Goal: Transaction & Acquisition: Purchase product/service

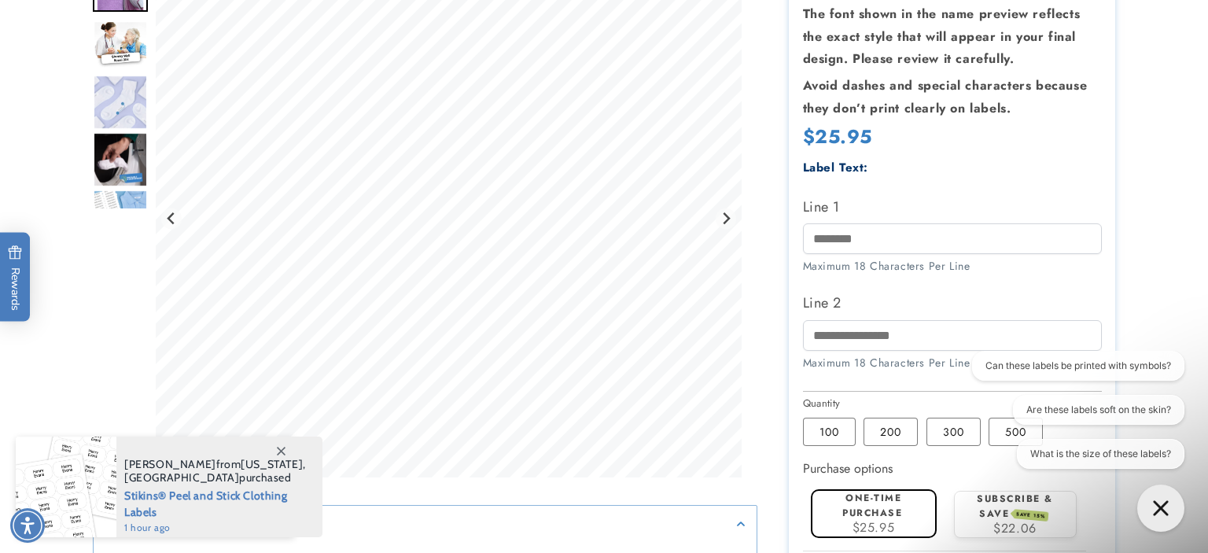
scroll to position [332, 0]
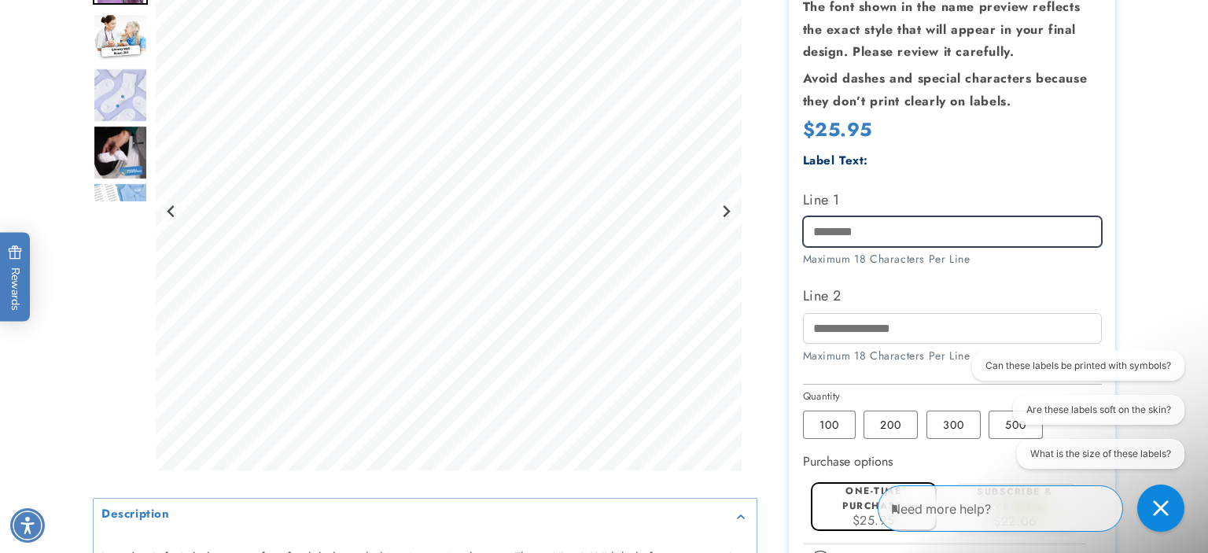
click at [876, 238] on input "Line 1" at bounding box center [952, 231] width 299 height 31
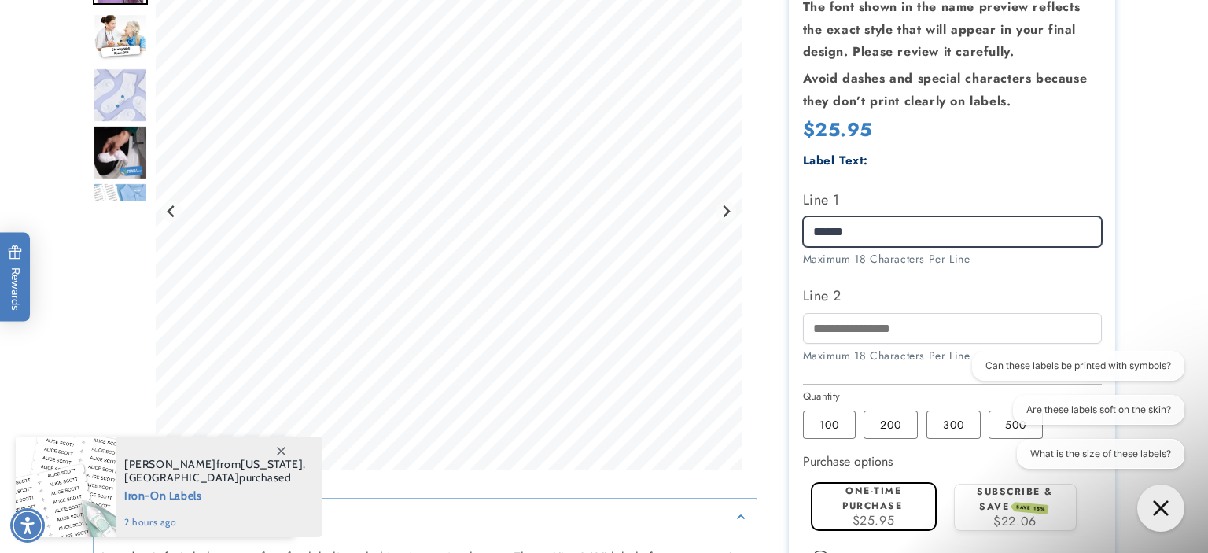
type input "******"
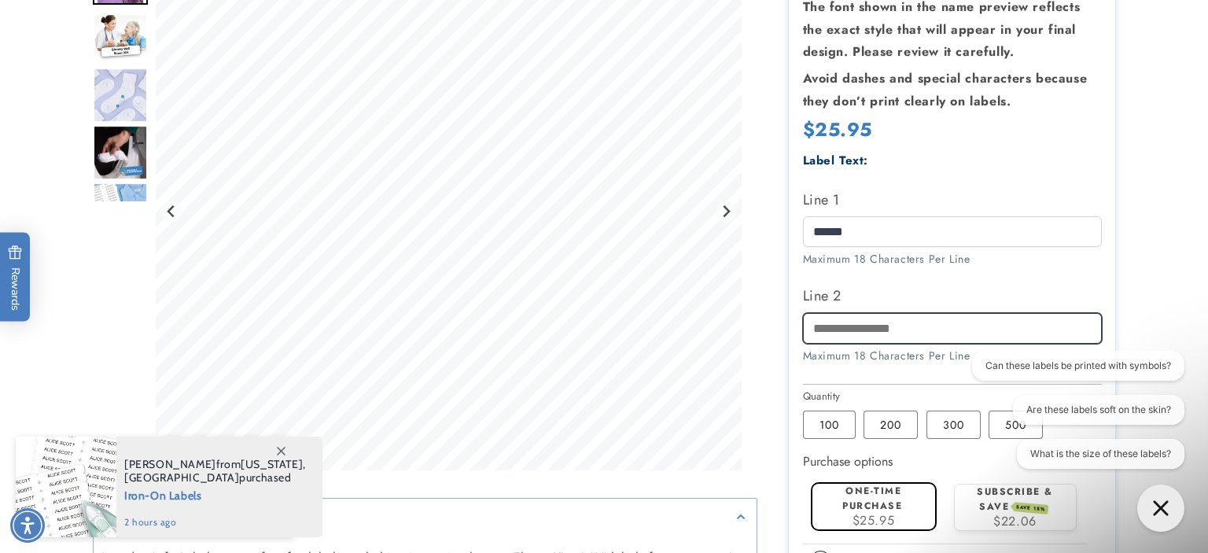
click at [852, 330] on input "Line 2" at bounding box center [952, 328] width 299 height 31
type input "*******"
click at [1149, 278] on div at bounding box center [603, 310] width 1101 height 925
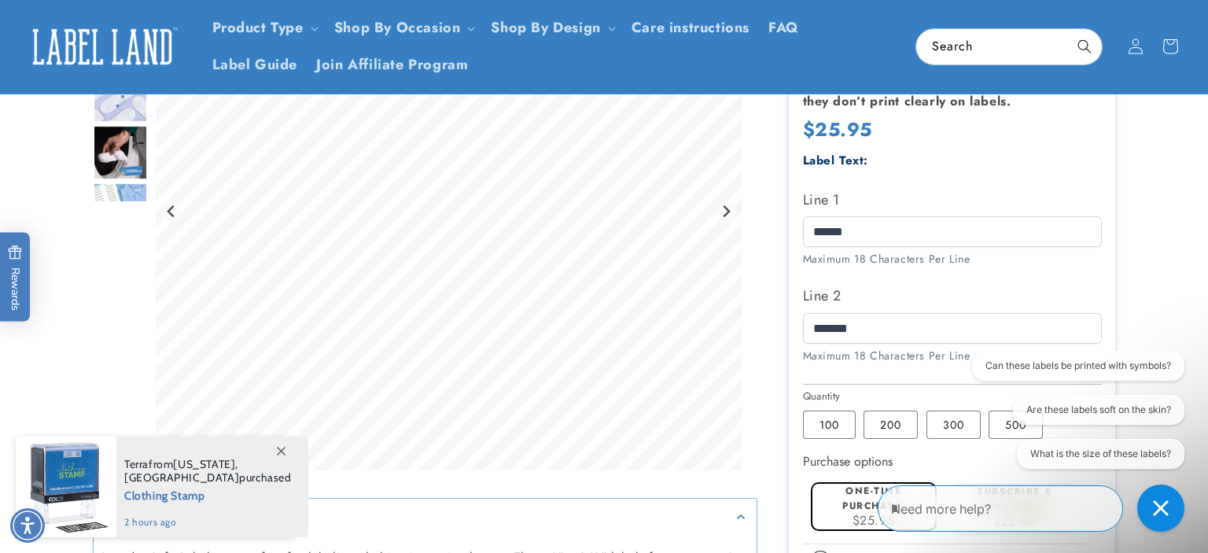
scroll to position [0, 0]
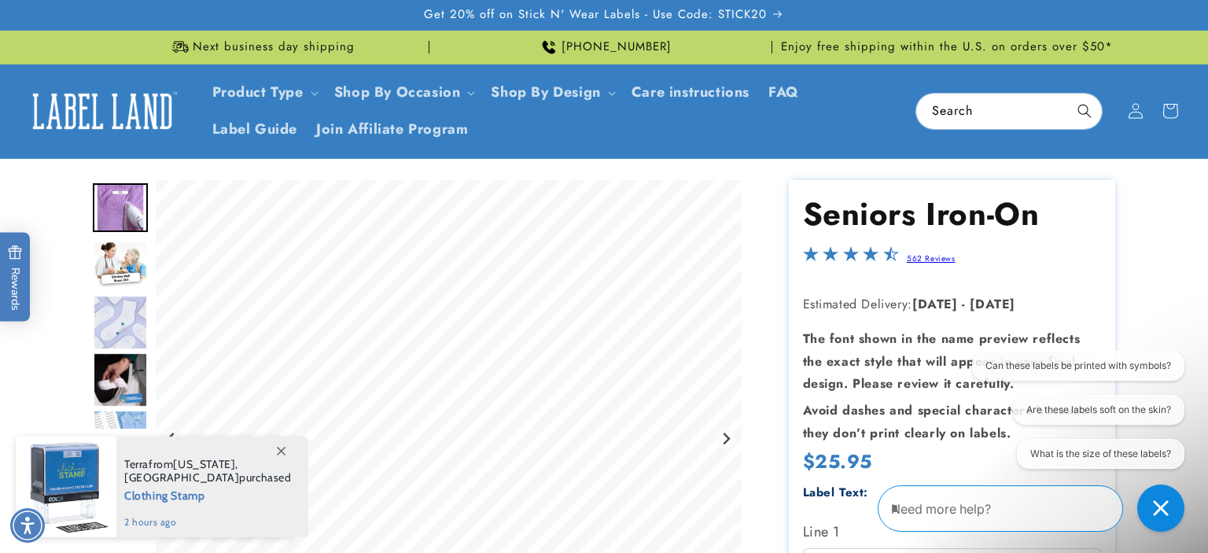
click at [109, 269] on img "Go to slide 2" at bounding box center [120, 265] width 55 height 49
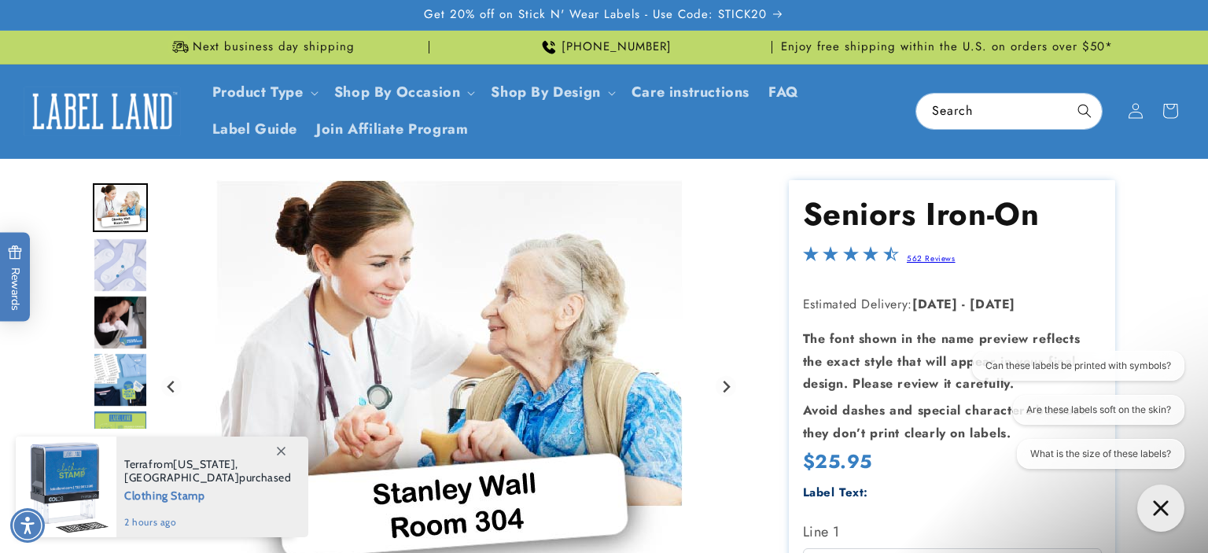
click at [118, 331] on img "Go to slide 4" at bounding box center [120, 322] width 55 height 55
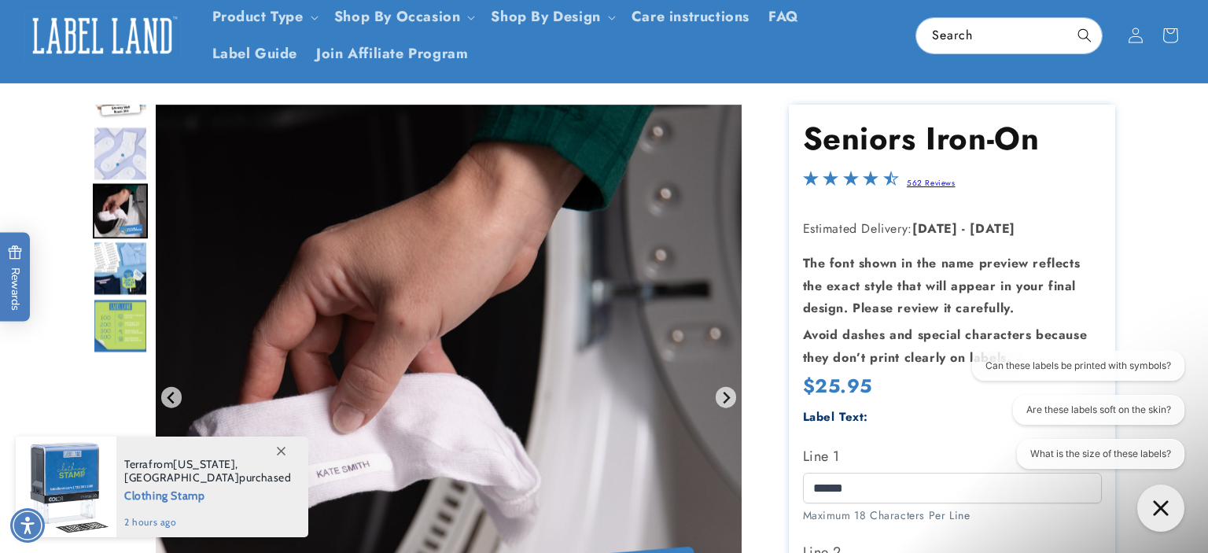
scroll to position [83, 0]
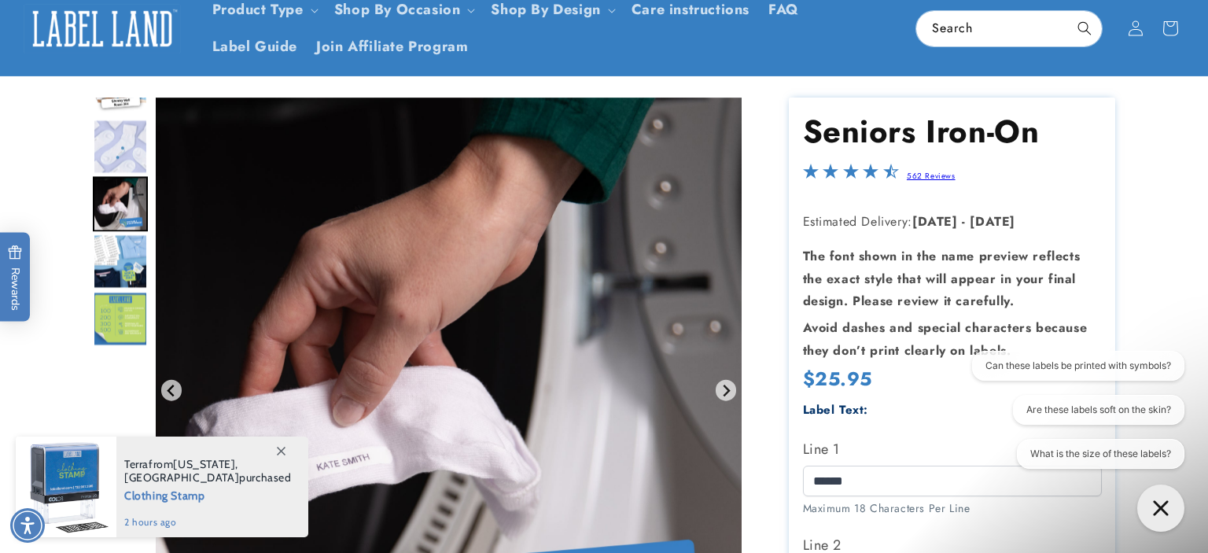
click at [120, 273] on img "Go to slide 5" at bounding box center [120, 261] width 55 height 55
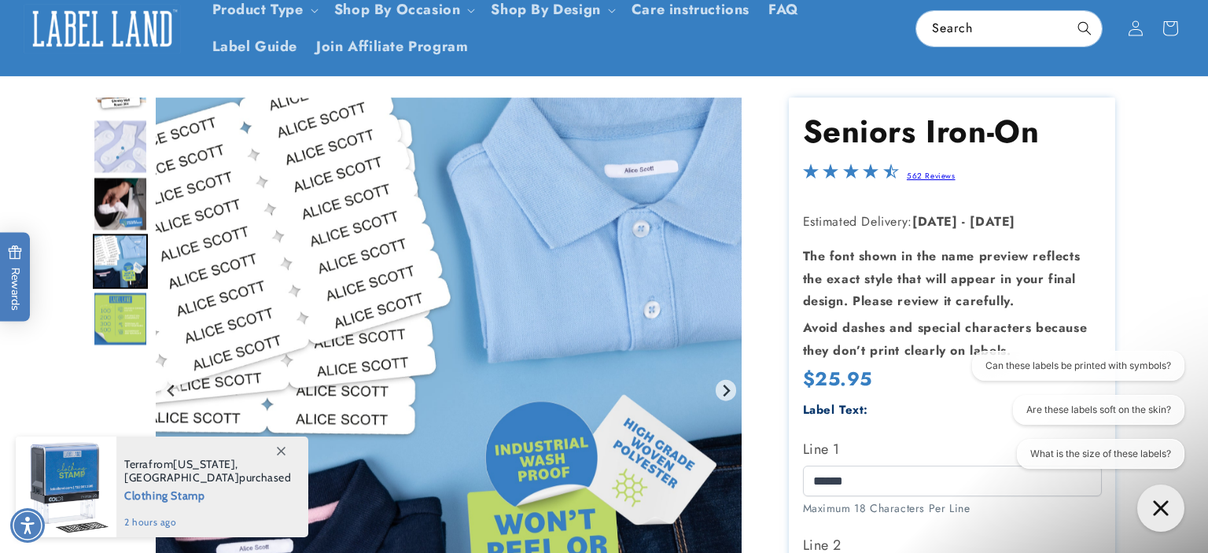
click at [120, 304] on img "Go to slide 6" at bounding box center [120, 318] width 55 height 55
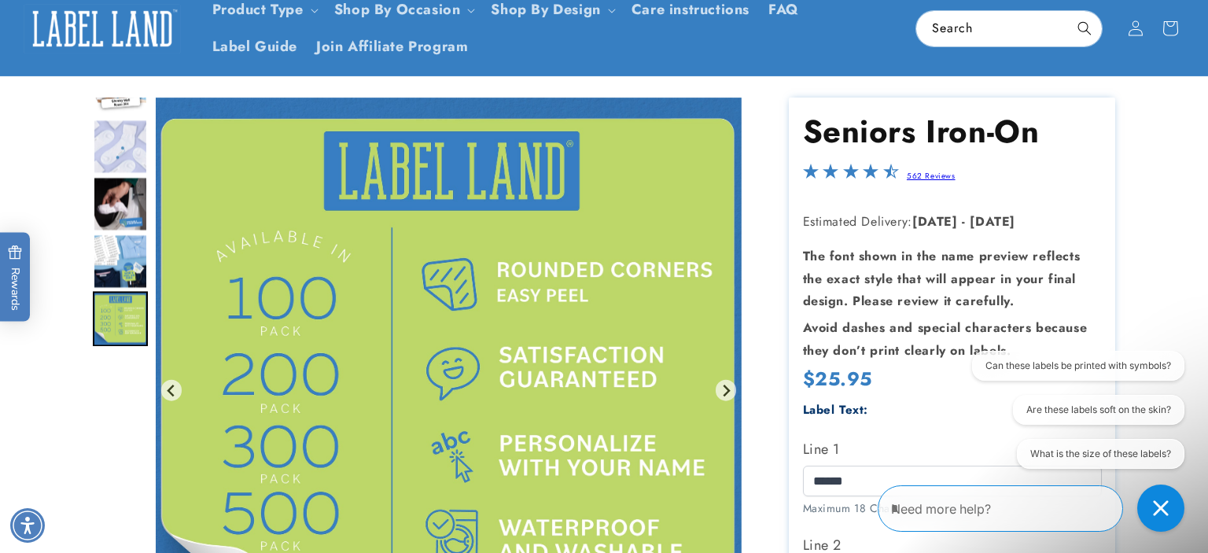
scroll to position [249, 0]
